Goal: Information Seeking & Learning: Check status

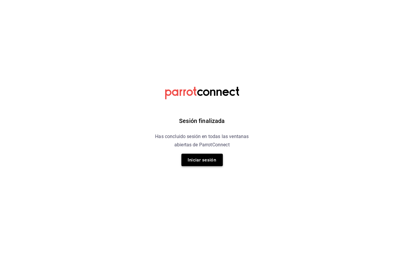
click at [200, 156] on button "Iniciar sesión" at bounding box center [202, 160] width 41 height 12
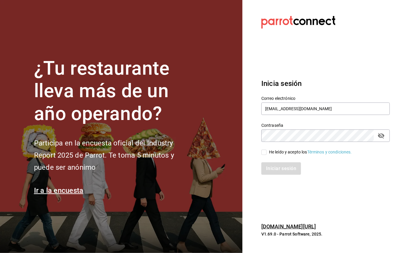
click at [266, 151] on input "He leído y acepto los Términos y condiciones." at bounding box center [263, 152] width 5 height 5
checkbox input "true"
click at [271, 166] on button "Iniciar sesión" at bounding box center [281, 168] width 40 height 12
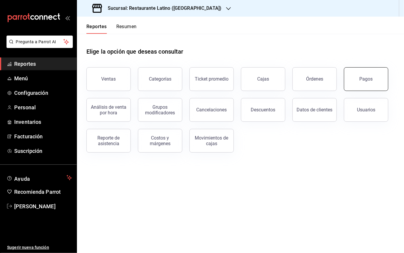
click at [361, 81] on div "Pagos" at bounding box center [366, 79] width 13 height 6
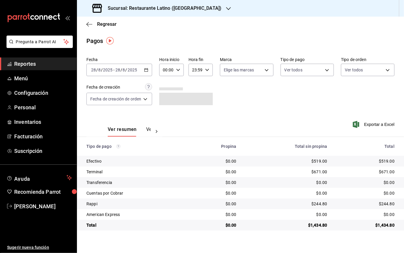
click at [146, 72] on div "[DATE] [DATE] - [DATE] [DATE]" at bounding box center [119, 70] width 66 height 12
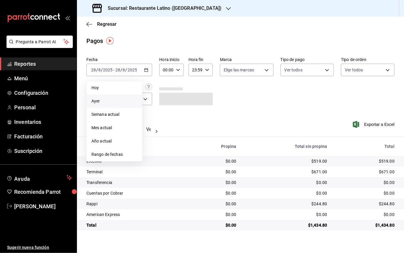
click at [120, 96] on li "Ayer" at bounding box center [114, 100] width 55 height 13
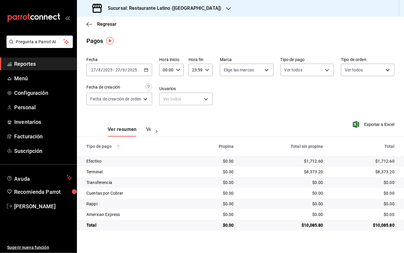
click at [151, 63] on div "Fecha [DATE] [DATE] - [DATE] [DATE]" at bounding box center [119, 66] width 66 height 19
click at [181, 11] on h3 "Sucursal: Restaurante Latino ([GEOGRAPHIC_DATA])" at bounding box center [162, 8] width 118 height 7
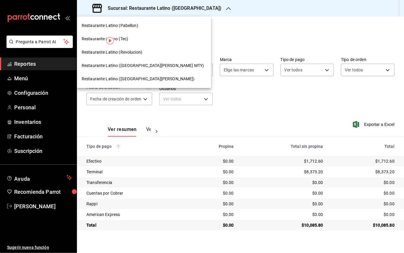
drag, startPoint x: 139, startPoint y: 58, endPoint x: 139, endPoint y: 68, distance: 10.1
click at [139, 68] on nav "Restaurante Latino (Pabellon) Restaurante Latino (Tec) Restaurante Latino (Revo…" at bounding box center [144, 52] width 134 height 71
click at [139, 68] on span "Restaurante Latino ([GEOGRAPHIC_DATA][PERSON_NAME] MTY)" at bounding box center [143, 65] width 122 height 6
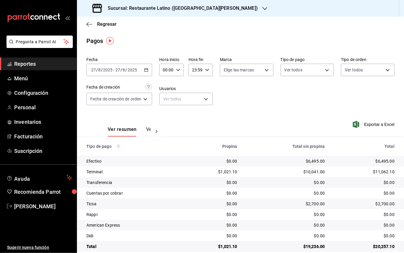
click at [211, 8] on h3 "Sucursal: Restaurante Latino ([GEOGRAPHIC_DATA][PERSON_NAME])" at bounding box center [180, 8] width 155 height 7
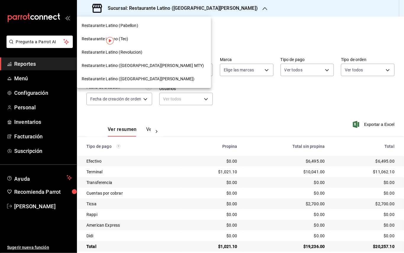
click at [150, 52] on div "Restaurante Latino (Revolucion)" at bounding box center [144, 52] width 125 height 6
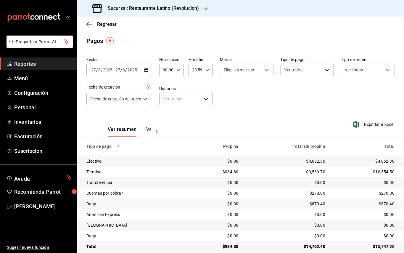
click at [184, 8] on h3 "Sucursal: Restaurante Latino (Revolucion)" at bounding box center [151, 8] width 96 height 7
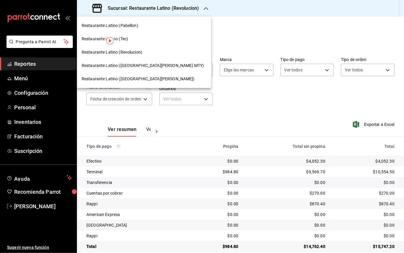
click at [141, 21] on div "Restaurante Latino (Pabellon)" at bounding box center [144, 25] width 134 height 13
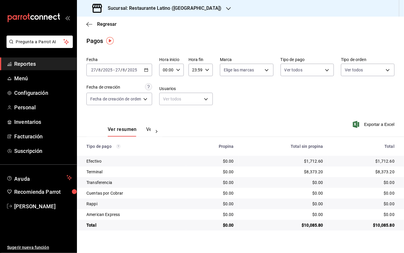
click at [113, 5] on h3 "Sucursal: Restaurante Latino ([GEOGRAPHIC_DATA])" at bounding box center [162, 8] width 118 height 7
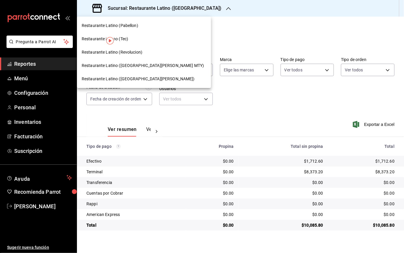
click at [108, 75] on div "Restaurante Latino ([GEOGRAPHIC_DATA][PERSON_NAME])" at bounding box center [144, 78] width 134 height 13
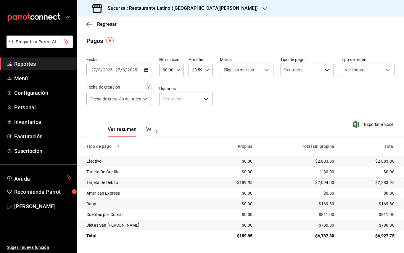
click at [165, 13] on div "Sucursal: Restaurante Latino ([GEOGRAPHIC_DATA][PERSON_NAME])" at bounding box center [176, 8] width 188 height 17
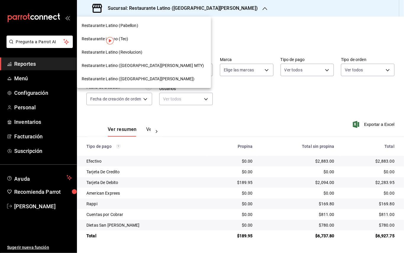
click at [139, 39] on div "Restaurante Latino (Tec)" at bounding box center [144, 39] width 125 height 6
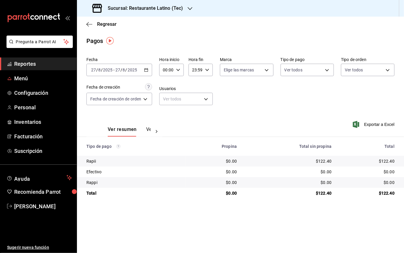
click at [34, 66] on span "Reportes" at bounding box center [43, 64] width 58 height 8
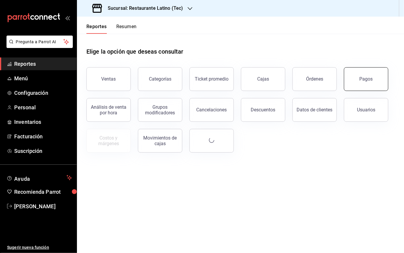
click at [377, 70] on button "Pagos" at bounding box center [366, 79] width 44 height 24
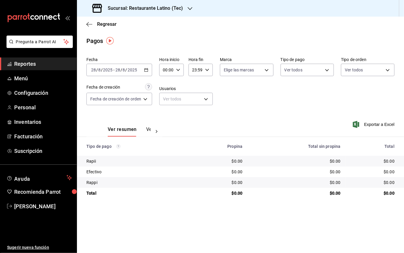
click at [145, 69] on icon "button" at bounding box center [146, 70] width 4 height 4
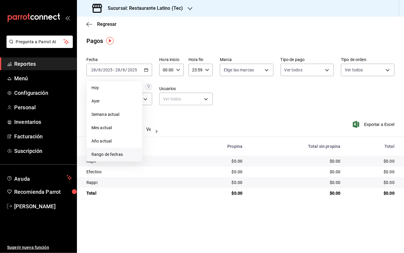
click at [117, 153] on span "Rango de fechas" at bounding box center [114, 154] width 46 height 6
click at [180, 27] on div "Regresar" at bounding box center [240, 24] width 327 height 15
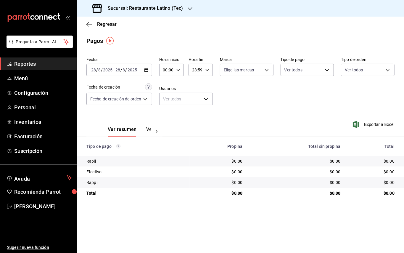
click at [29, 64] on span "Reportes" at bounding box center [43, 64] width 58 height 8
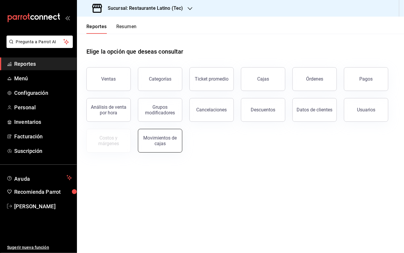
click at [170, 138] on div "Movimientos de cajas" at bounding box center [160, 140] width 37 height 11
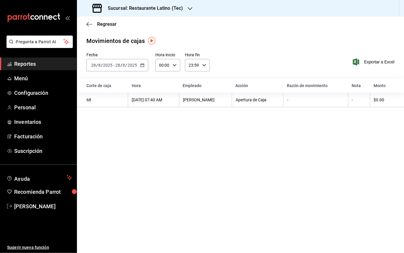
click at [141, 65] on \(Stroke\) "button" at bounding box center [142, 65] width 3 height 0
click at [178, 7] on h3 "Sucursal: Restaurante Latino (Tec)" at bounding box center [143, 8] width 80 height 7
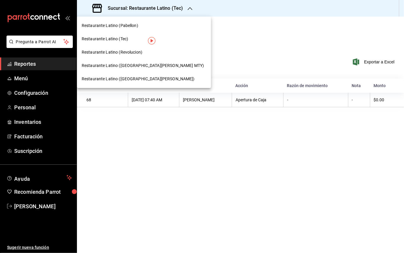
click at [138, 50] on span "Restaurante Latino (Revolucion)" at bounding box center [112, 52] width 61 height 6
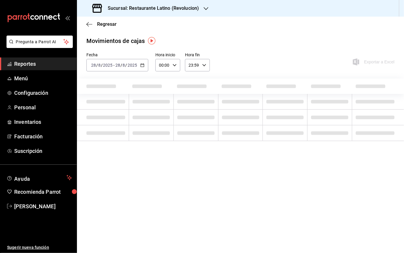
click at [142, 64] on icon "button" at bounding box center [142, 65] width 4 height 4
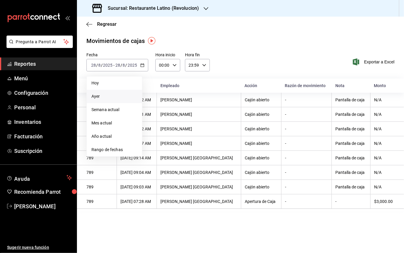
click at [120, 95] on span "Ayer" at bounding box center [114, 96] width 46 height 6
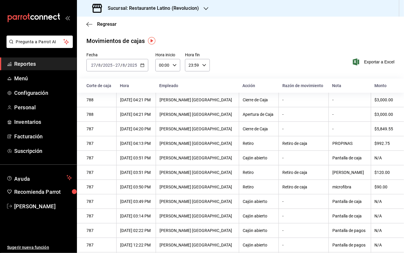
click at [144, 63] on icon "button" at bounding box center [142, 65] width 4 height 4
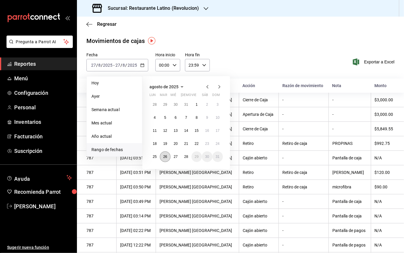
click at [168, 155] on button "26" at bounding box center [165, 156] width 10 height 11
drag, startPoint x: 168, startPoint y: 155, endPoint x: 177, endPoint y: 155, distance: 9.5
click at [177, 155] on div "28 29 30 31 1 2 3 4 5 6 7 8 9 10 11 12 13 14 15 16 17 18 19 20 21 22 23 24 25 2…" at bounding box center [186, 130] width 73 height 63
click at [166, 155] on abbr "26" at bounding box center [165, 157] width 4 height 4
click at [156, 154] on th "[DATE] 03:51 PM" at bounding box center [135, 158] width 39 height 15
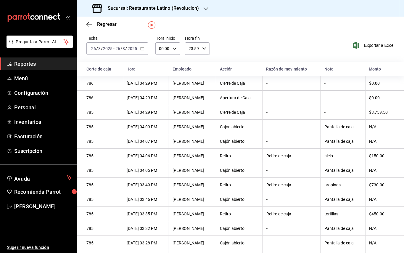
scroll to position [11, 0]
